Goal: Task Accomplishment & Management: Manage account settings

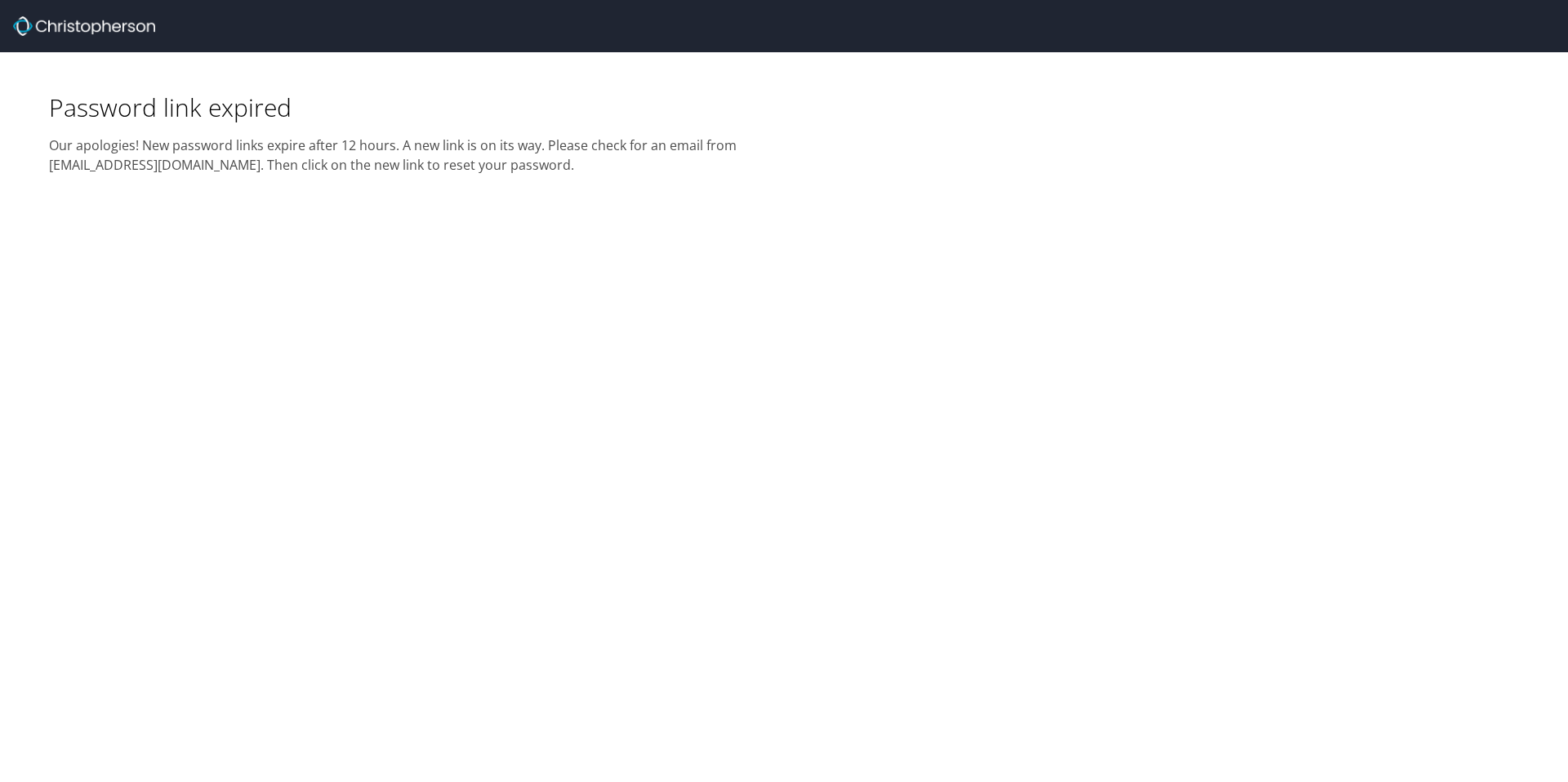
click at [353, 137] on h2 "Our apologies! New password links expire after 12 hours. A new link is on its w…" at bounding box center [410, 149] width 725 height 52
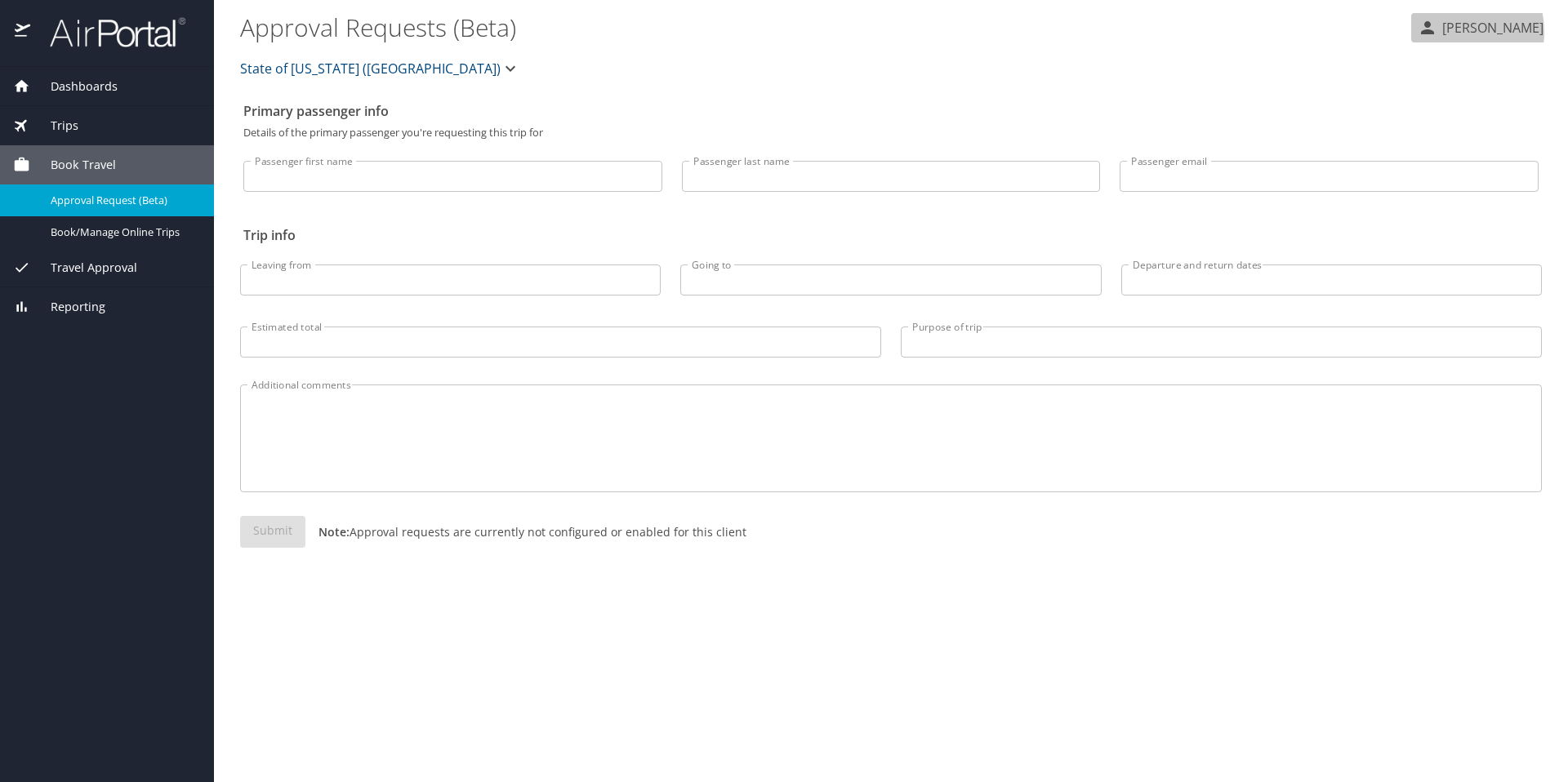
click at [1455, 32] on p "Robyn Williams" at bounding box center [1489, 27] width 106 height 19
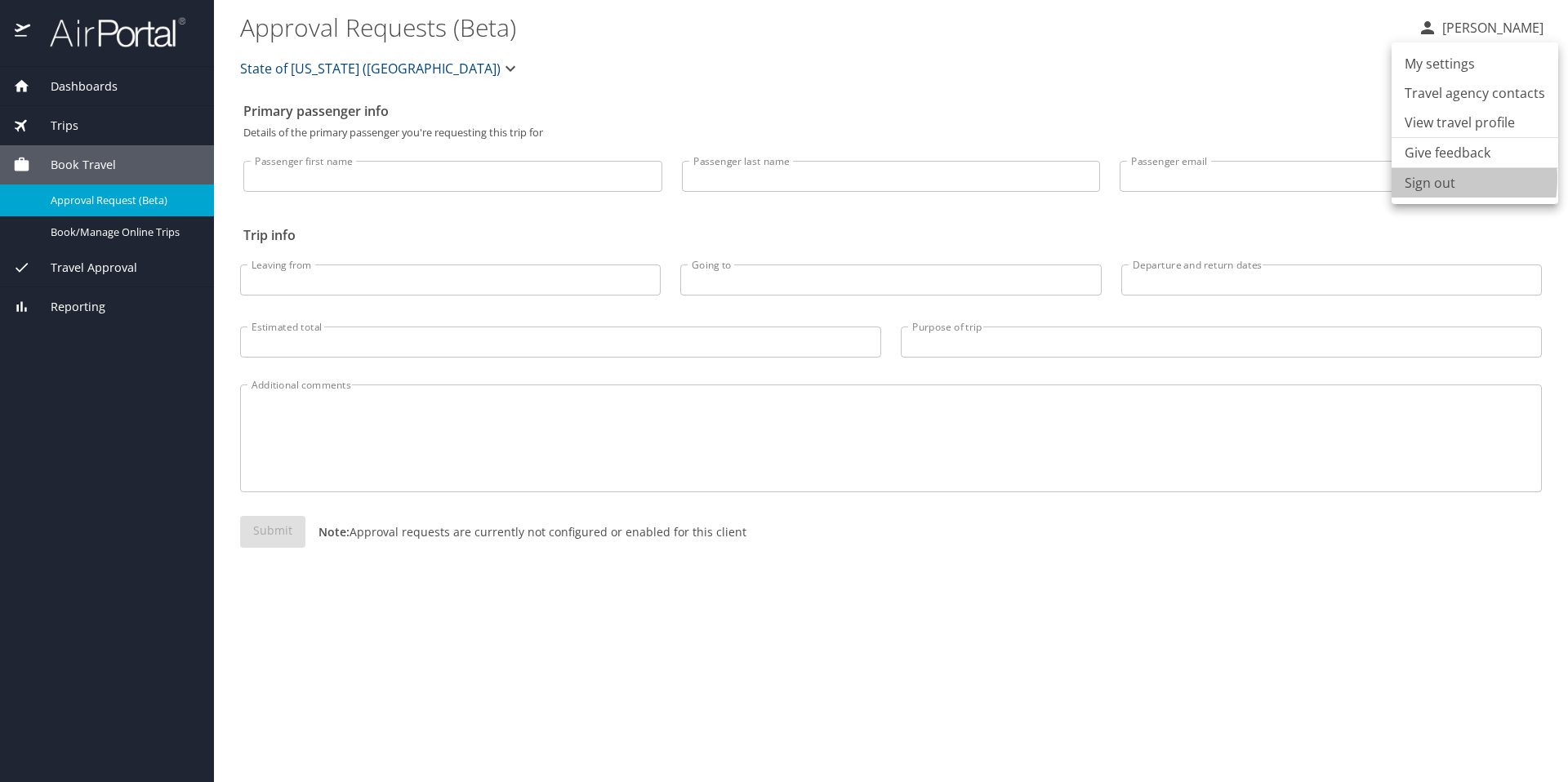
click at [1423, 180] on li "Sign out" at bounding box center [1474, 183] width 166 height 29
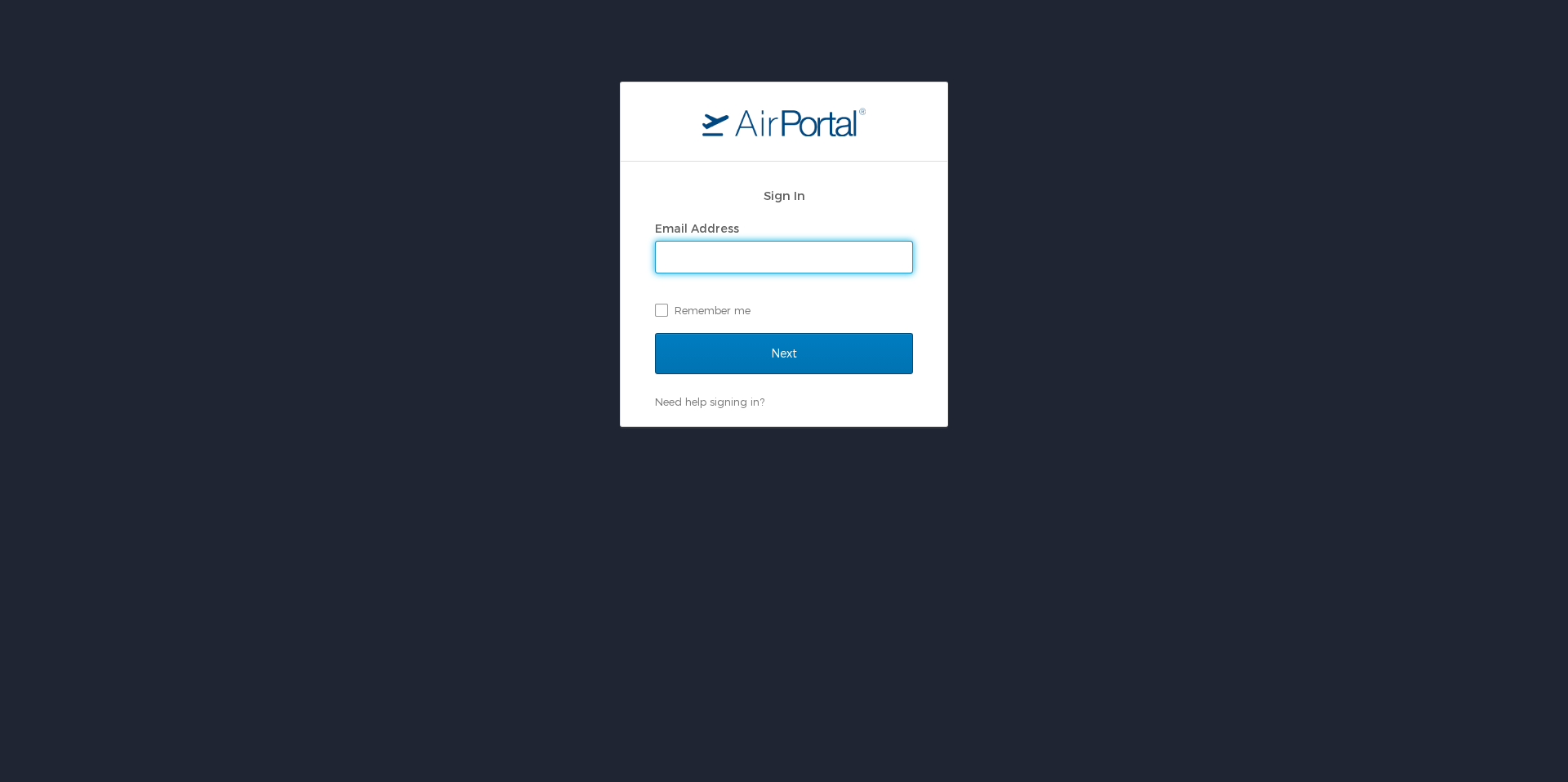
click at [684, 255] on input "Email Address" at bounding box center [784, 257] width 257 height 31
type input "jonathan.thompkins@sus.edu"
click at [655, 333] on input "Next" at bounding box center [783, 353] width 258 height 41
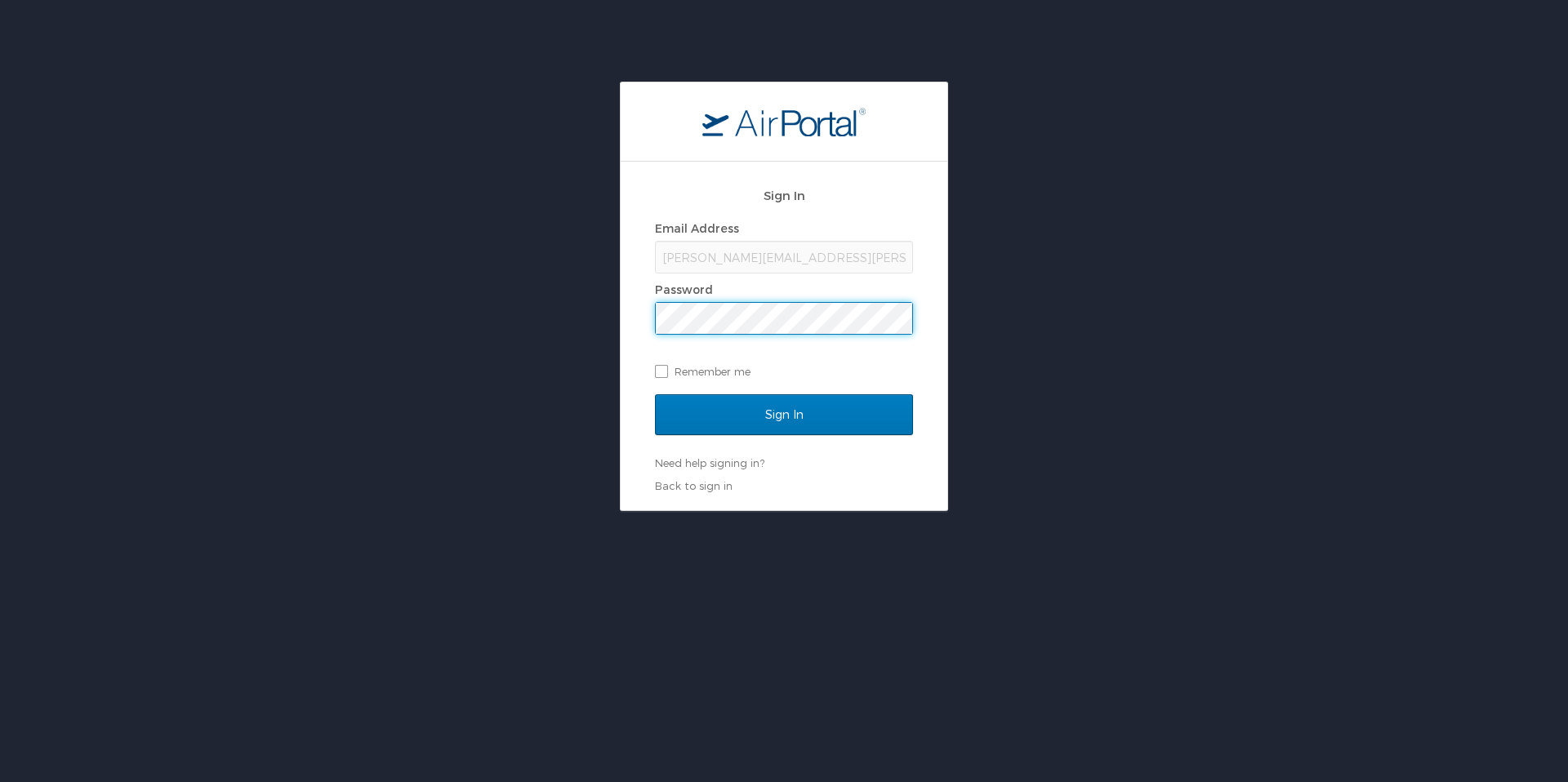
click at [655, 394] on input "Sign In" at bounding box center [783, 414] width 258 height 41
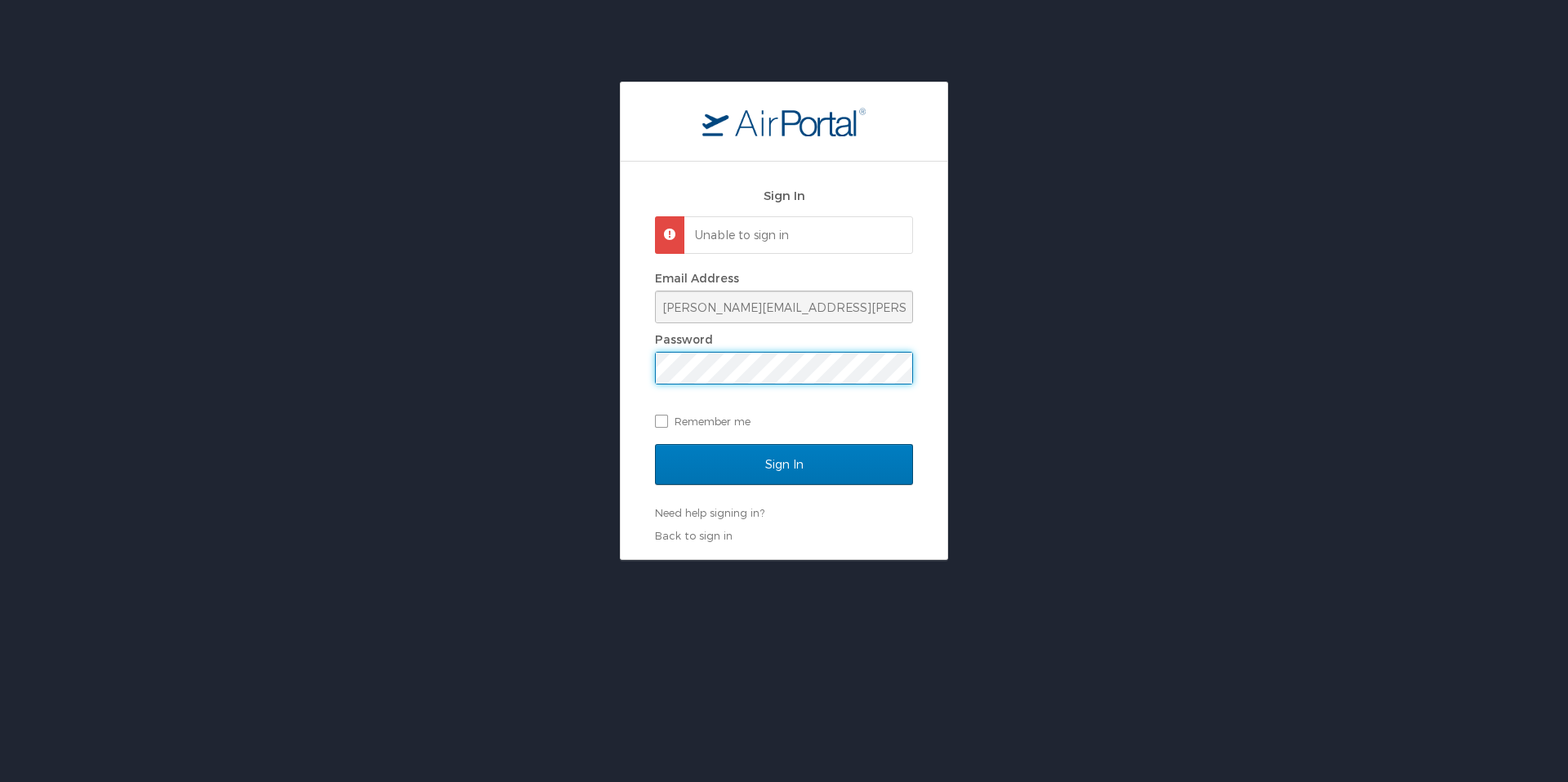
click at [655, 444] on input "Sign In" at bounding box center [783, 465] width 258 height 41
click at [638, 364] on div "Sign In Unable to sign in Email Address [PERSON_NAME][EMAIL_ADDRESS][PERSON_NAM…" at bounding box center [784, 360] width 327 height 398
click at [655, 444] on input "Sign In" at bounding box center [783, 465] width 258 height 41
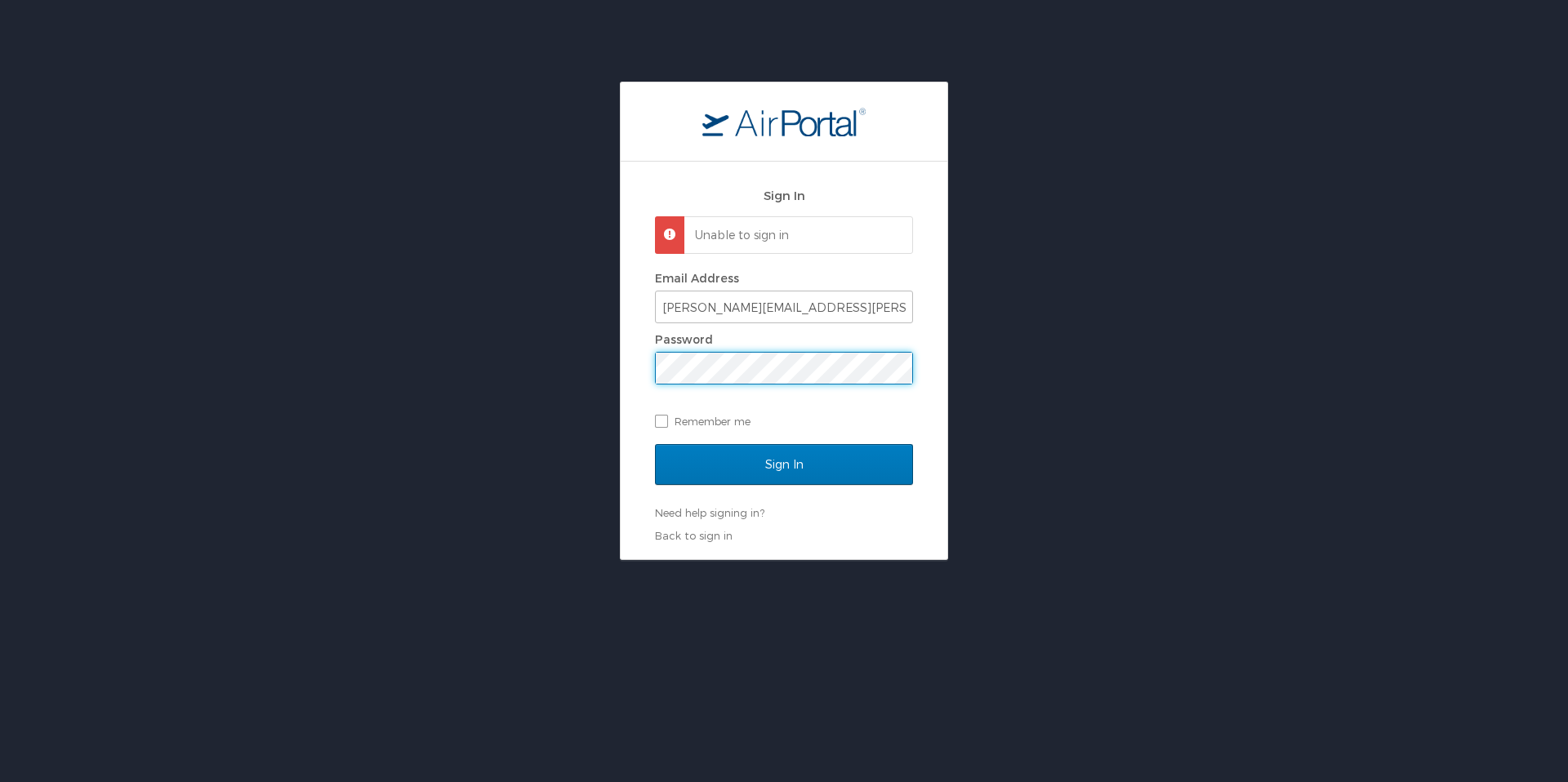
click at [655, 444] on input "Sign In" at bounding box center [783, 465] width 258 height 41
click at [663, 414] on label "Remember me" at bounding box center [783, 421] width 258 height 24
click at [663, 414] on input "Remember me" at bounding box center [659, 419] width 11 height 11
click at [662, 414] on label "Remember me" at bounding box center [783, 421] width 258 height 24
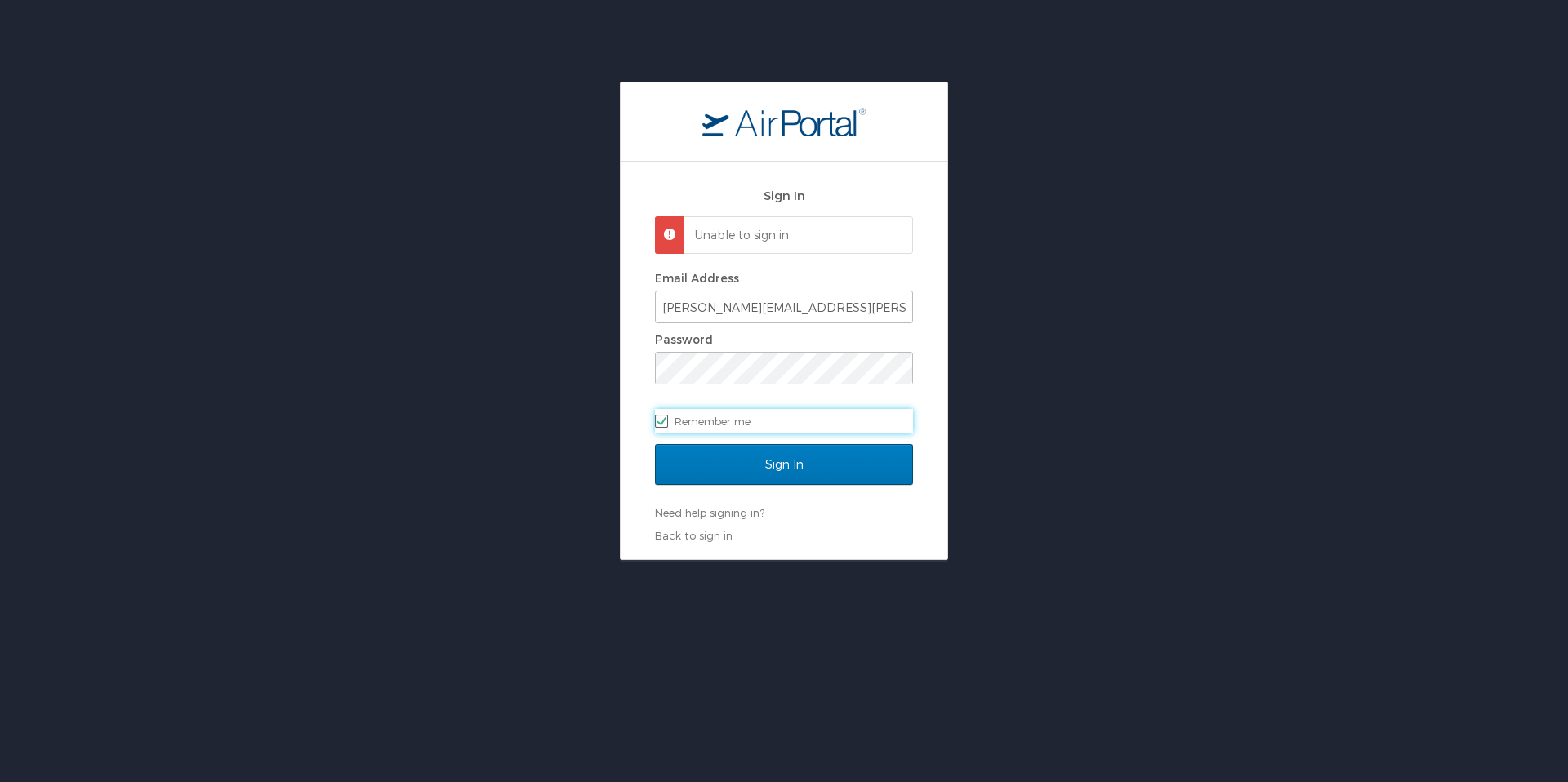
click at [662, 414] on input "Remember me" at bounding box center [659, 419] width 11 height 11
checkbox input "false"
click at [655, 444] on input "Sign In" at bounding box center [783, 465] width 258 height 41
click at [707, 509] on link "Need help signing in?" at bounding box center [709, 512] width 109 height 13
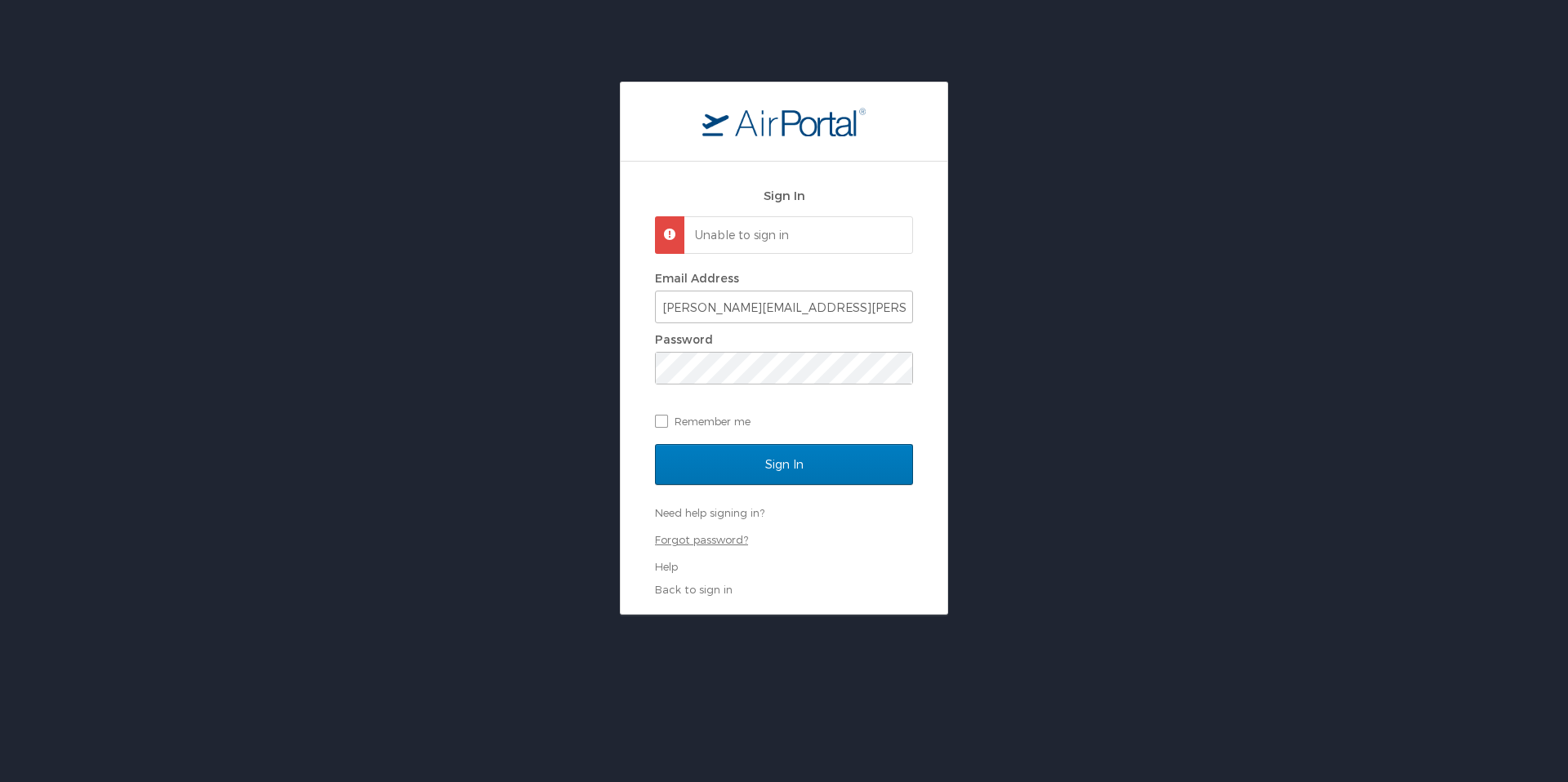
click at [702, 537] on link "Forgot password?" at bounding box center [701, 539] width 93 height 13
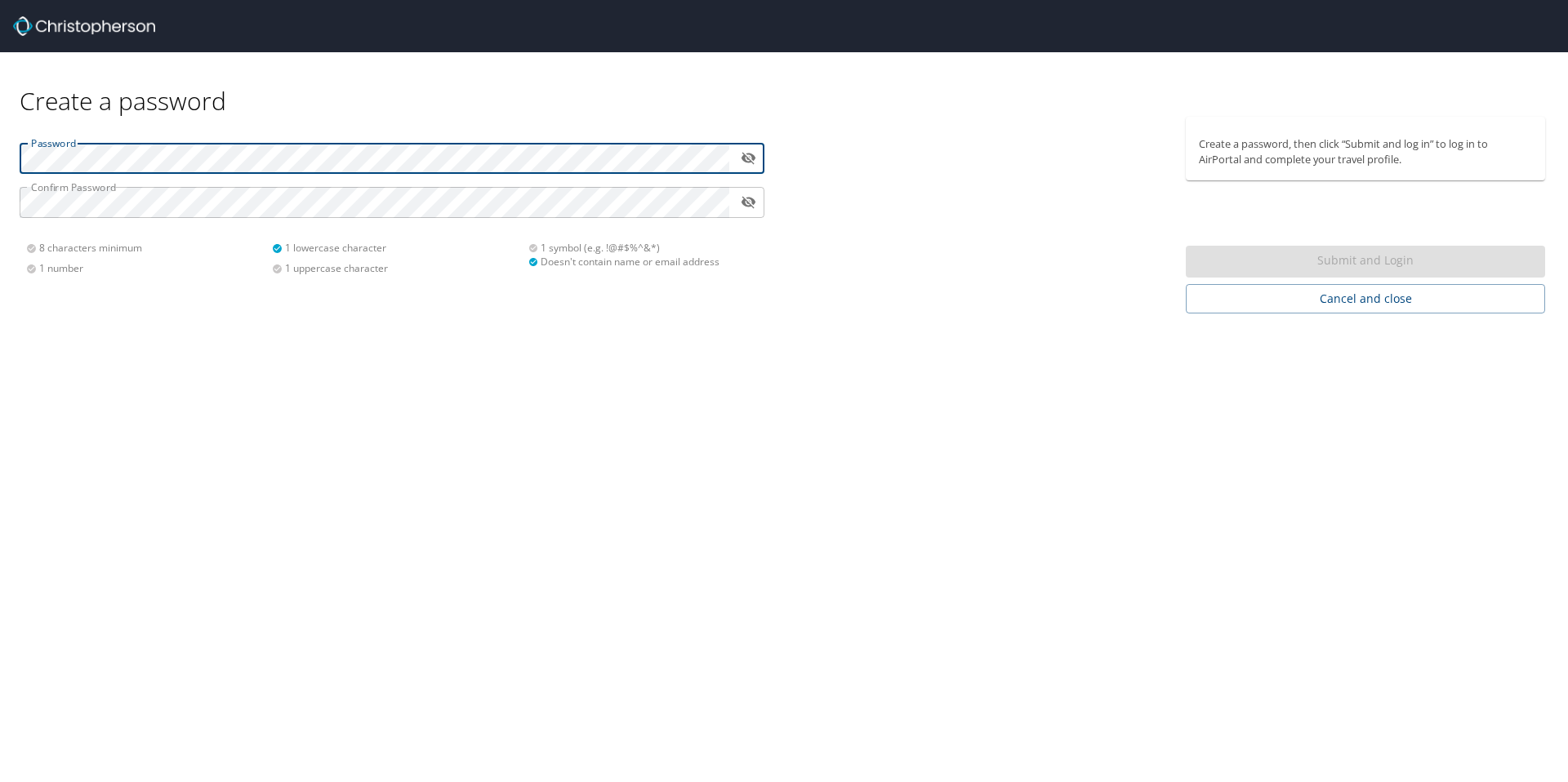
click at [129, 23] on img at bounding box center [84, 26] width 142 height 19
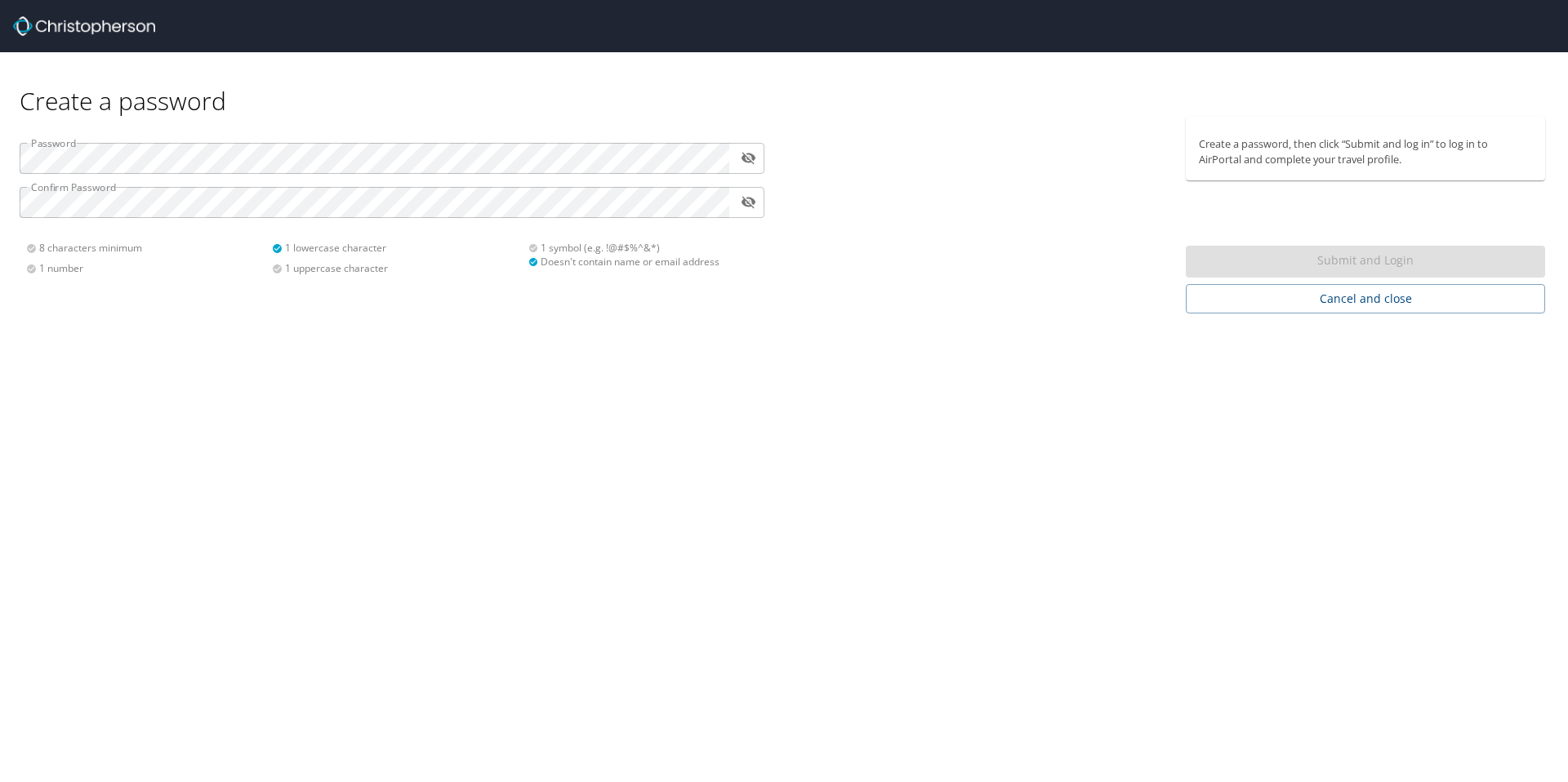
click at [126, 23] on img at bounding box center [84, 26] width 142 height 19
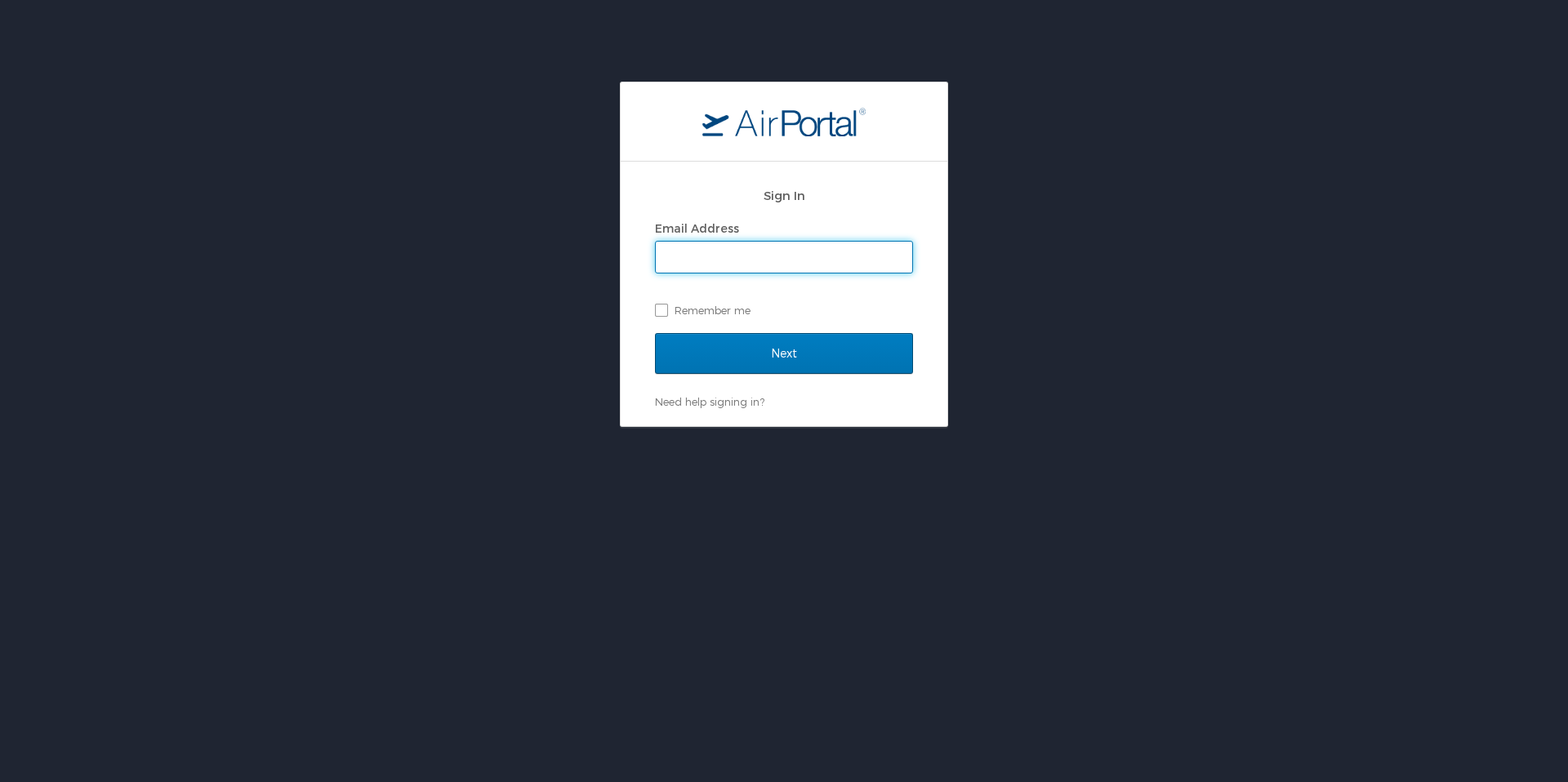
click at [717, 267] on input "Email Address" at bounding box center [784, 257] width 257 height 31
type input "[PERSON_NAME][EMAIL_ADDRESS][PERSON_NAME][DOMAIN_NAME]"
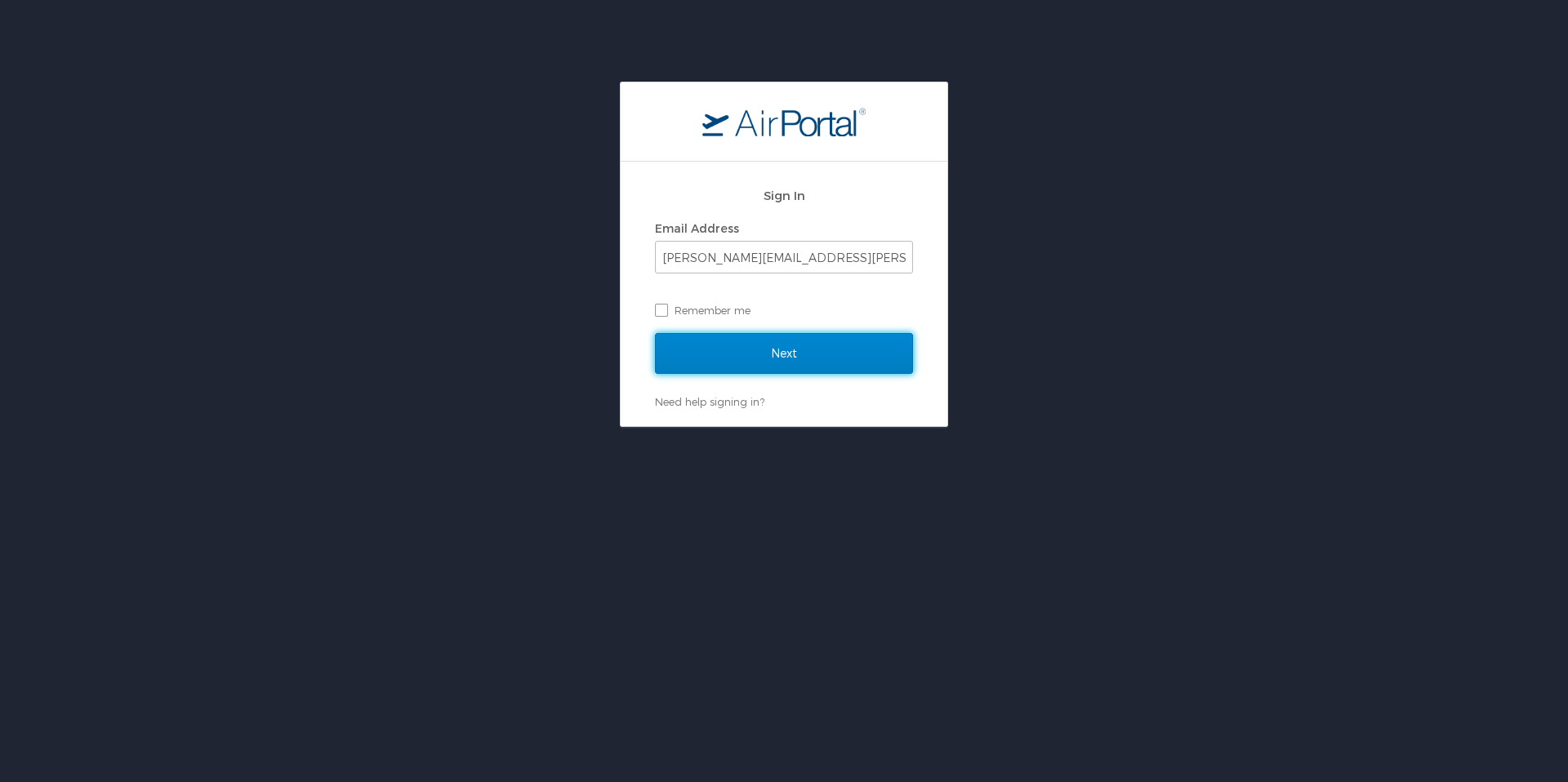
click at [775, 348] on input "Next" at bounding box center [783, 353] width 258 height 41
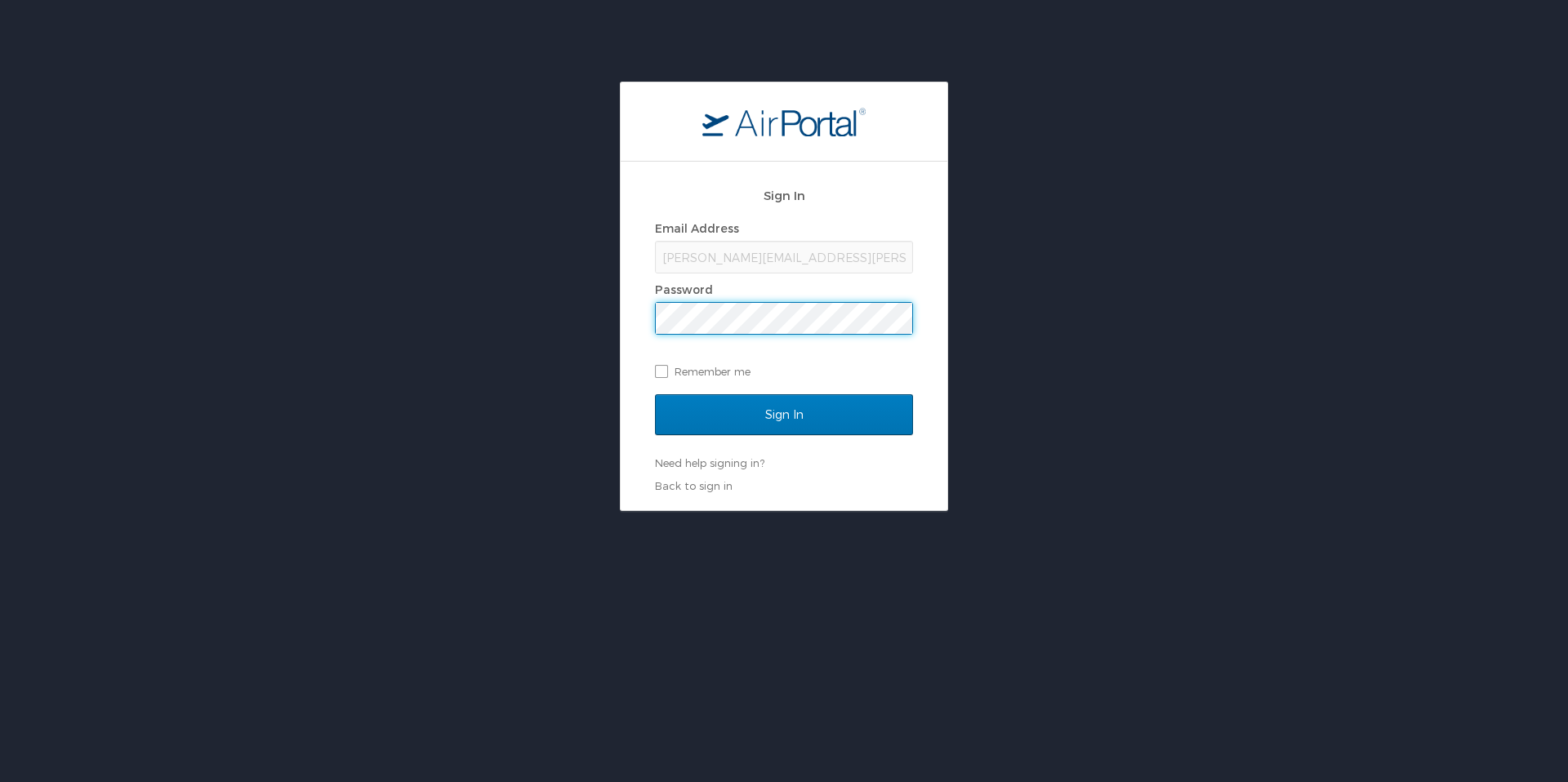
click at [655, 394] on input "Sign In" at bounding box center [783, 414] width 258 height 41
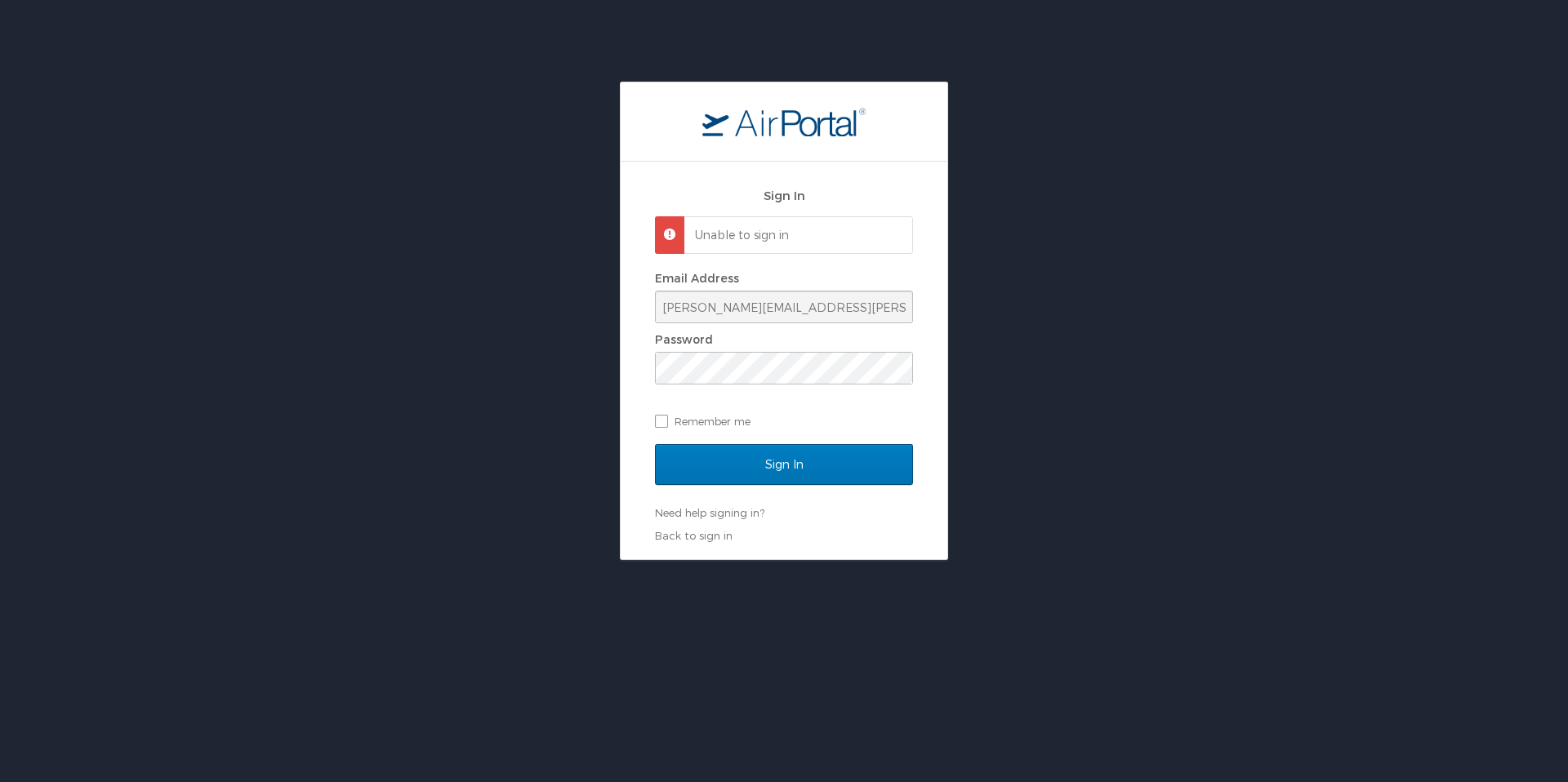
click at [663, 228] on span at bounding box center [663, 228] width 0 height 0
click at [721, 237] on p "Unable to sign in" at bounding box center [796, 234] width 202 height 17
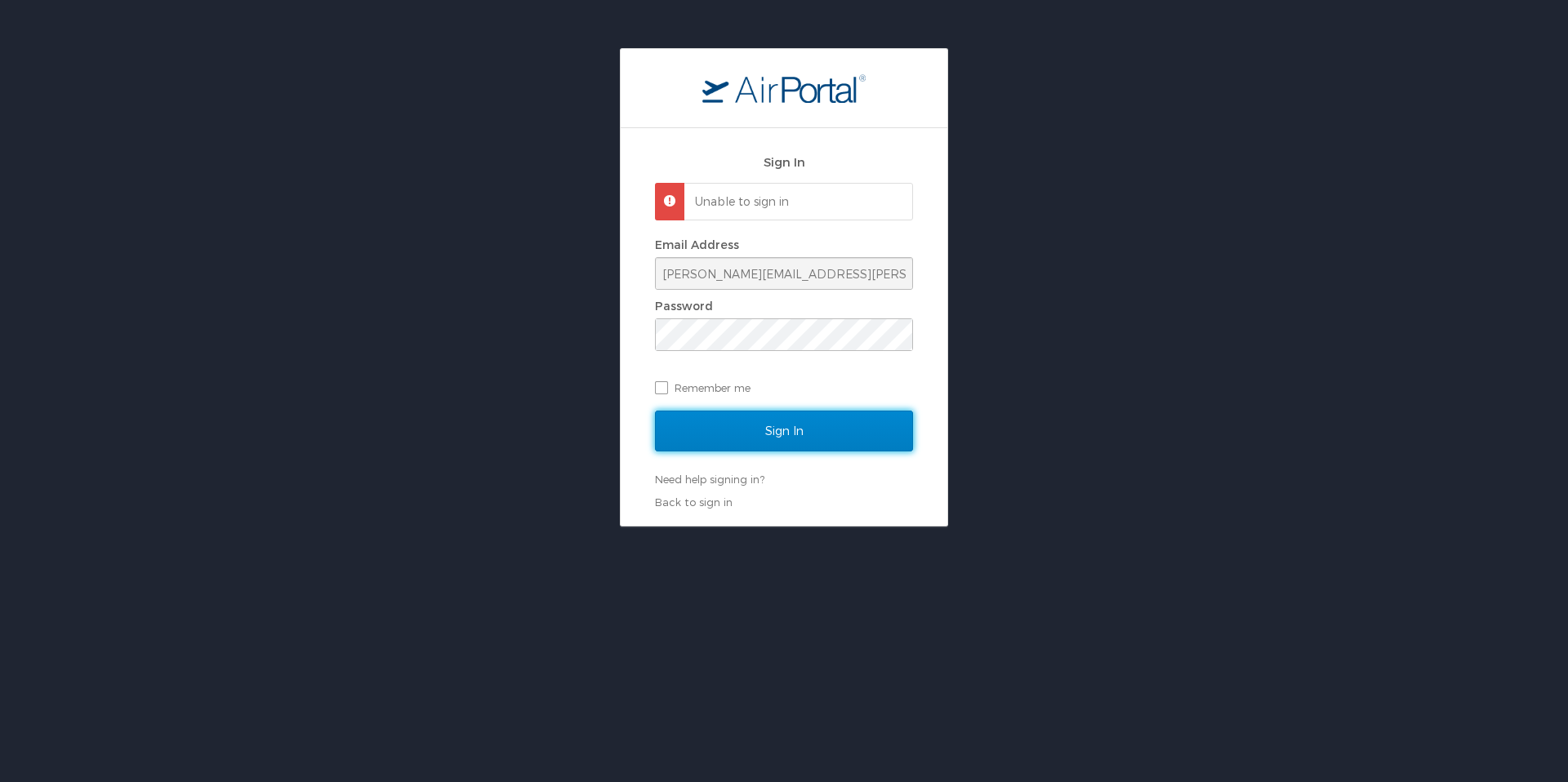
click at [750, 416] on input "Sign In" at bounding box center [783, 431] width 258 height 41
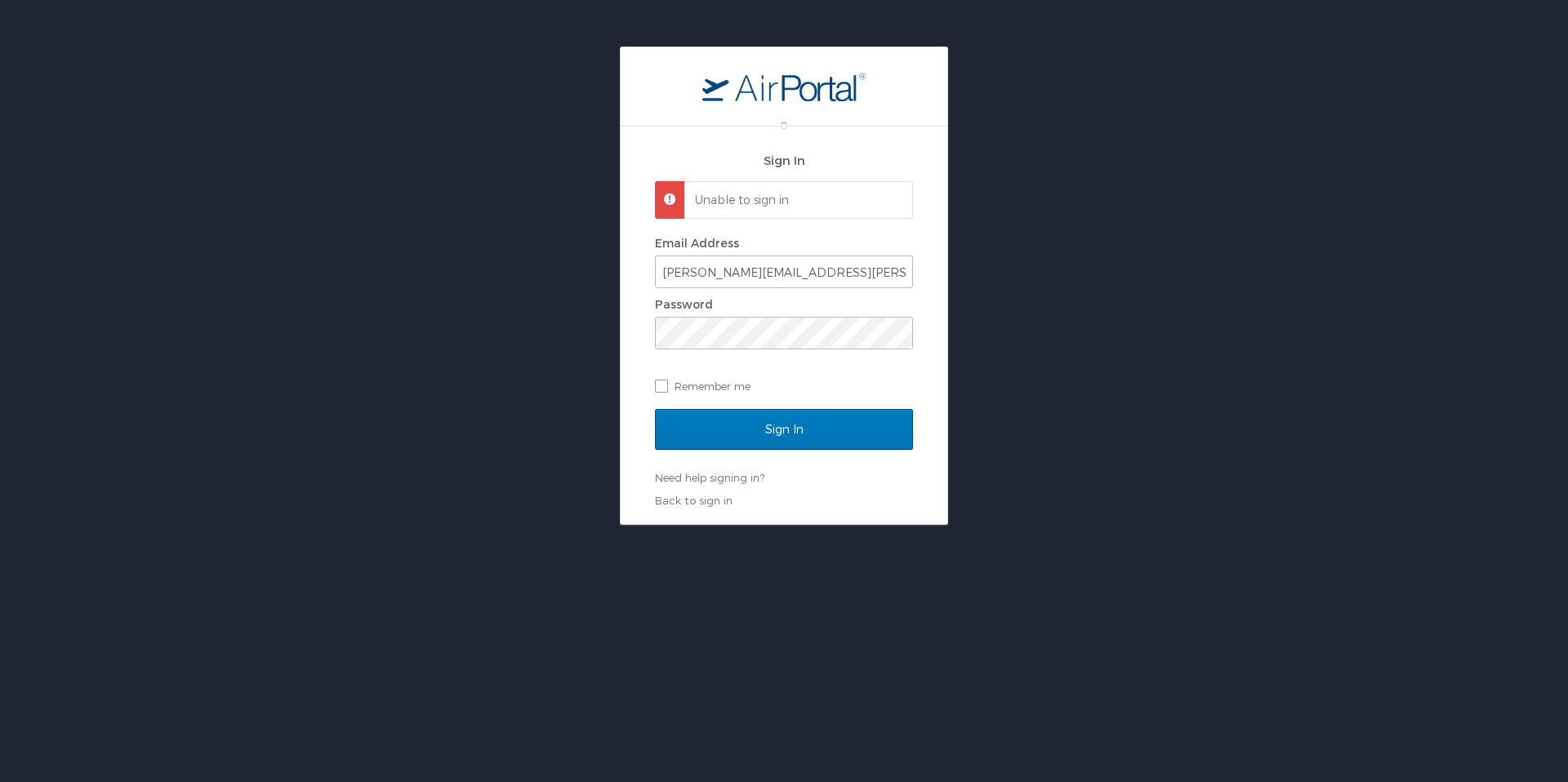
scroll to position [37, 0]
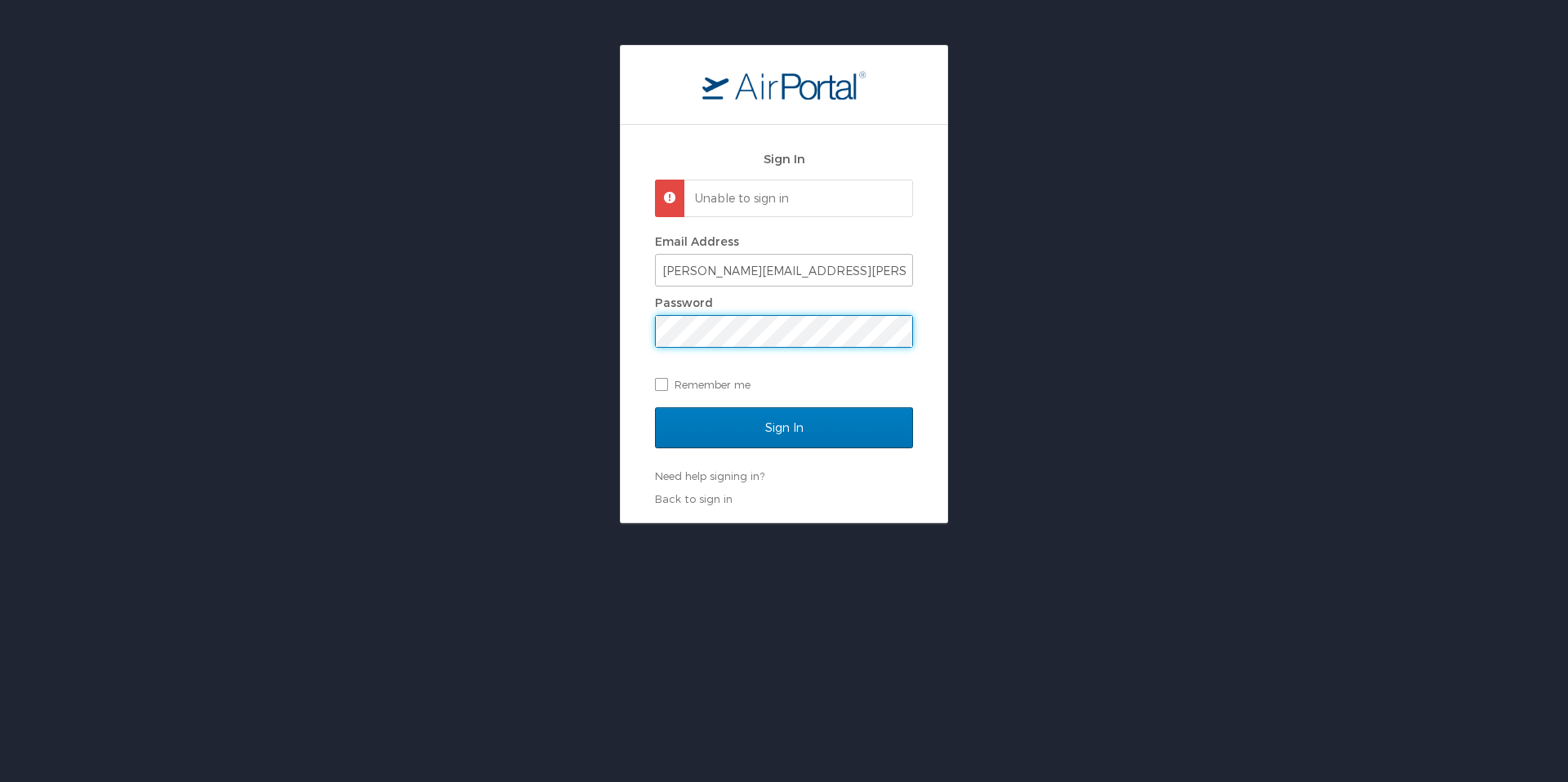
click at [602, 333] on div "Sign In Unable to sign in Email Address [PERSON_NAME][EMAIL_ADDRESS][PERSON_NAM…" at bounding box center [784, 284] width 1568 height 479
click at [655, 409] on input "Sign In" at bounding box center [783, 429] width 258 height 41
click at [621, 338] on div "Sign In Unable to sign in Email Address [PERSON_NAME][EMAIL_ADDRESS][PERSON_NAM…" at bounding box center [784, 324] width 327 height 398
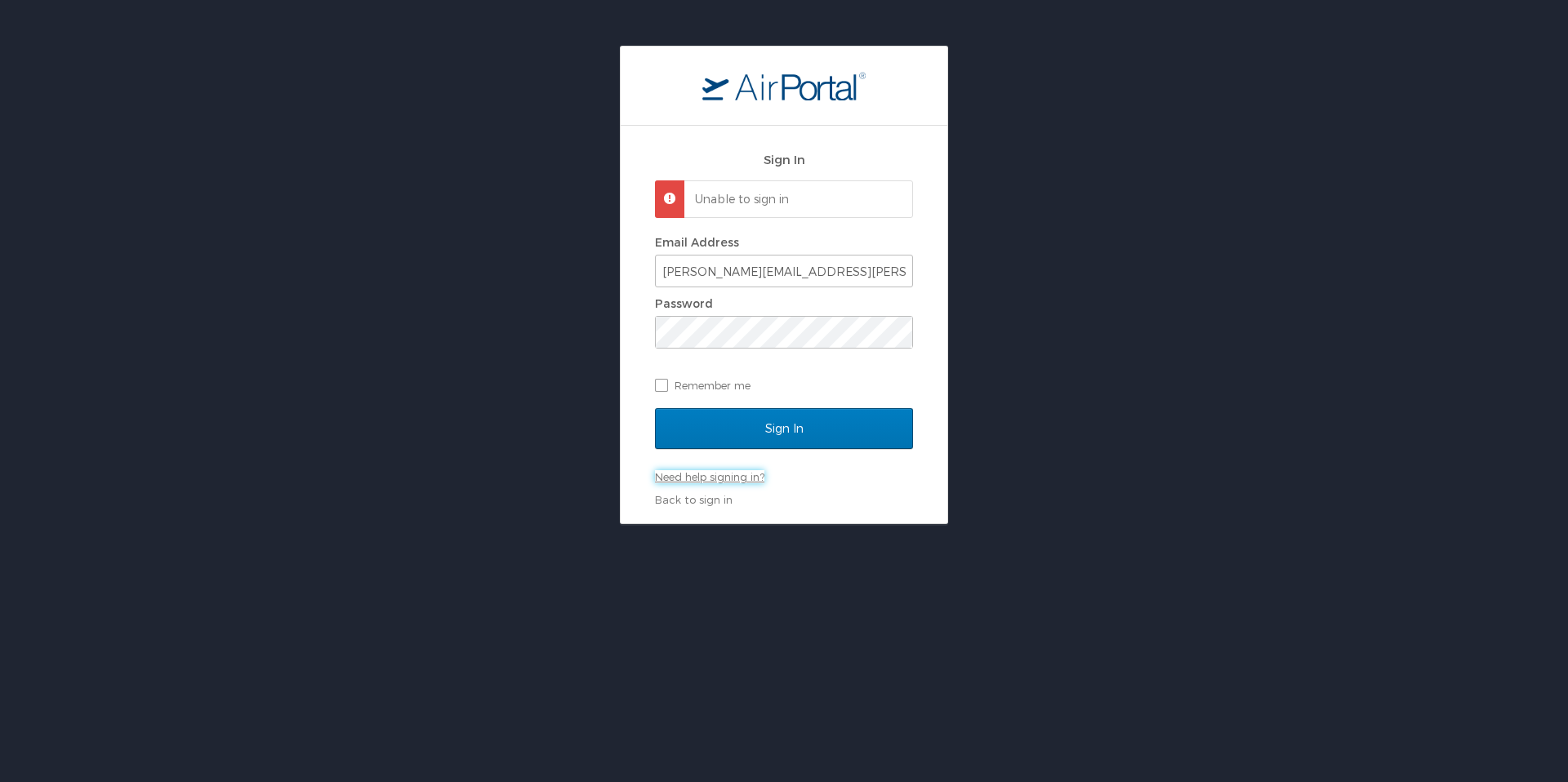
click at [698, 478] on link "Need help signing in?" at bounding box center [709, 476] width 109 height 13
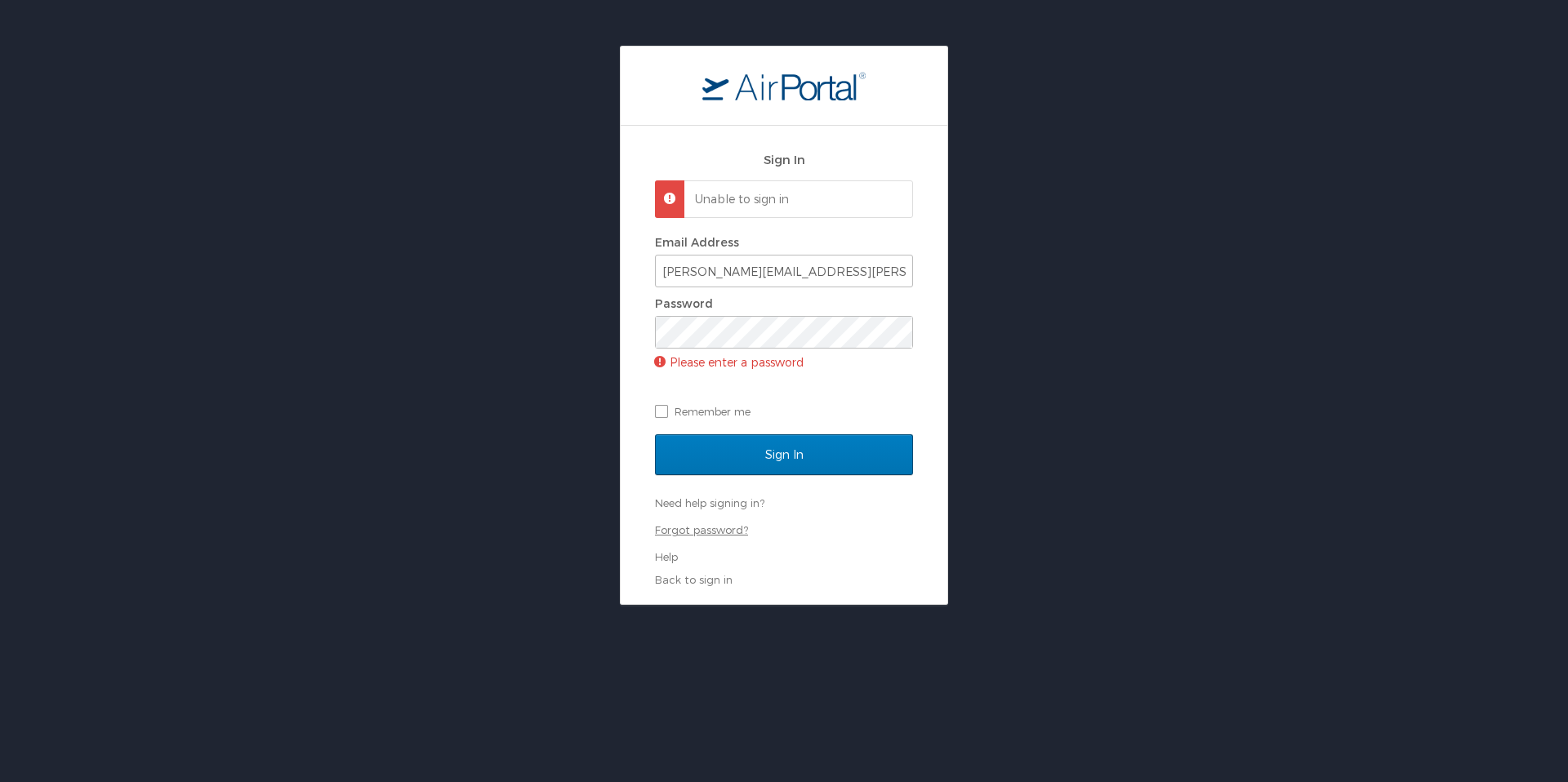
click at [693, 528] on link "Forgot password?" at bounding box center [701, 529] width 93 height 13
